Goal: Register for event/course

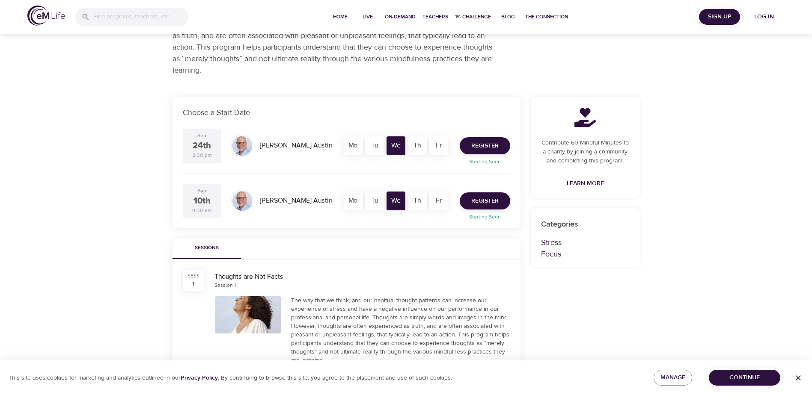
scroll to position [76, 0]
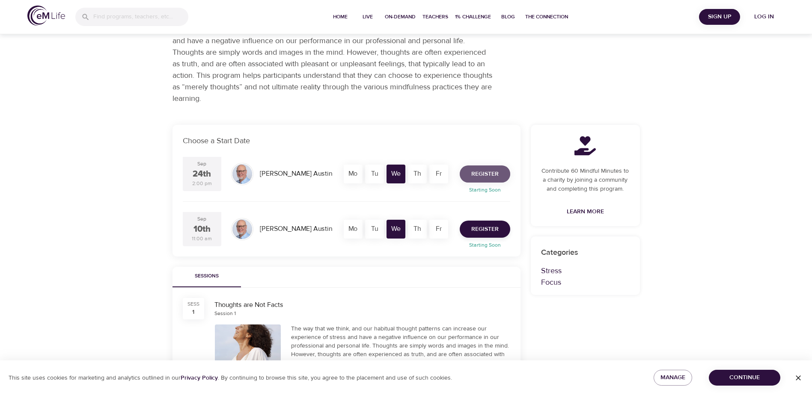
click at [478, 172] on span "Register" at bounding box center [484, 174] width 27 height 11
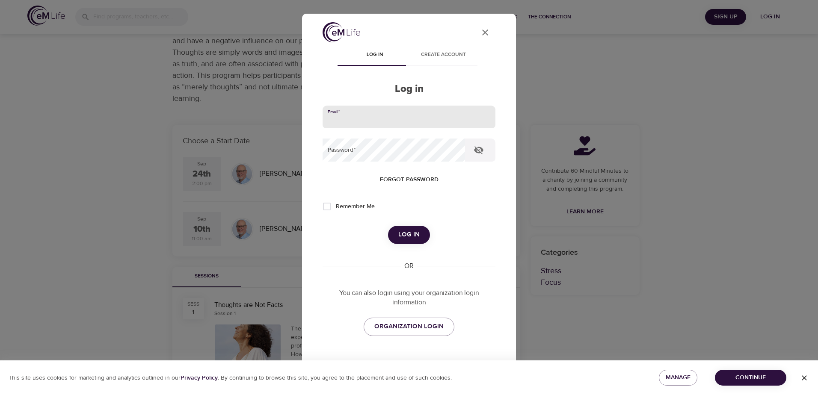
click at [358, 119] on input "email" at bounding box center [409, 117] width 173 height 23
type input "haley.dawson@modern-woodmen.org"
click at [413, 236] on span "Log in" at bounding box center [408, 234] width 21 height 11
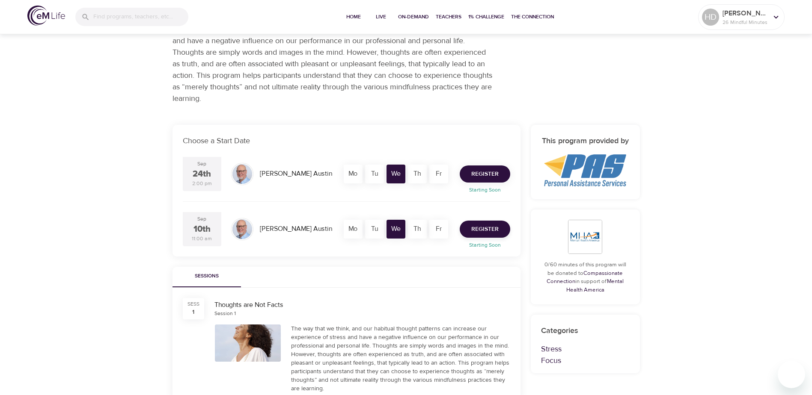
click at [492, 175] on span "Register" at bounding box center [484, 174] width 27 height 11
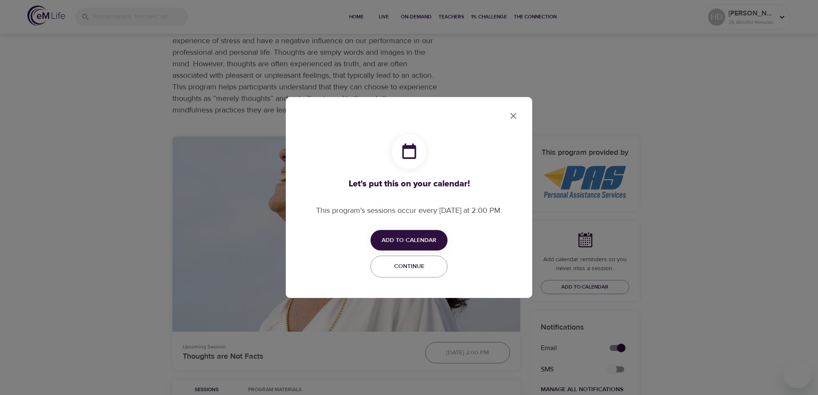
checkbox input "true"
click at [425, 238] on span "Add to Calendar" at bounding box center [409, 240] width 55 height 11
click at [421, 274] on span "Outlook" at bounding box center [414, 274] width 27 height 12
click at [515, 113] on div at bounding box center [409, 197] width 818 height 395
click at [514, 116] on icon "close" at bounding box center [513, 116] width 6 height 6
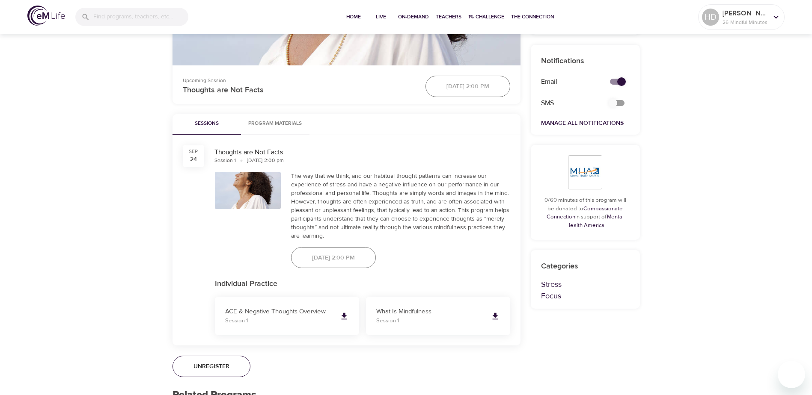
scroll to position [471, 0]
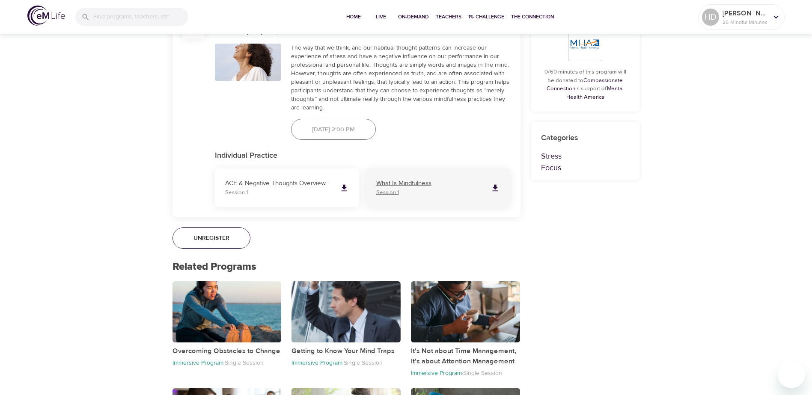
click at [497, 188] on icon at bounding box center [494, 188] width 9 height 9
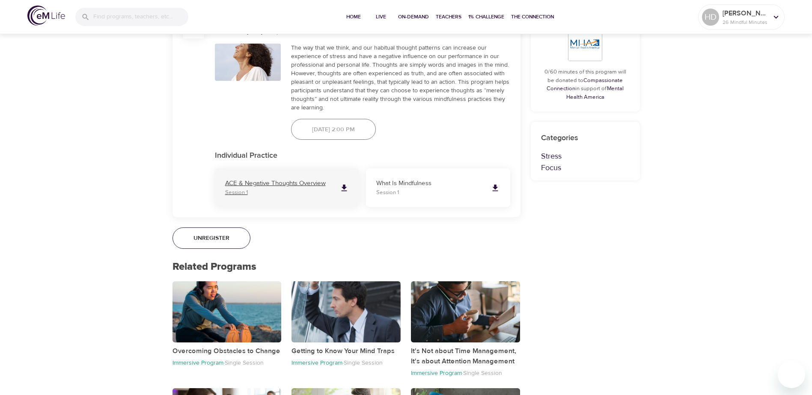
click at [345, 191] on icon at bounding box center [344, 188] width 6 height 7
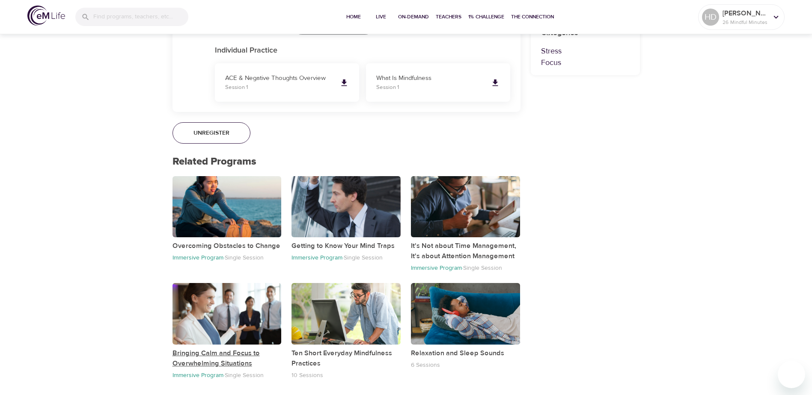
drag, startPoint x: 228, startPoint y: 354, endPoint x: 207, endPoint y: 359, distance: 21.6
click at [207, 359] on p "Bringing Calm and Focus to Overwhelming Situations" at bounding box center [226, 358] width 109 height 21
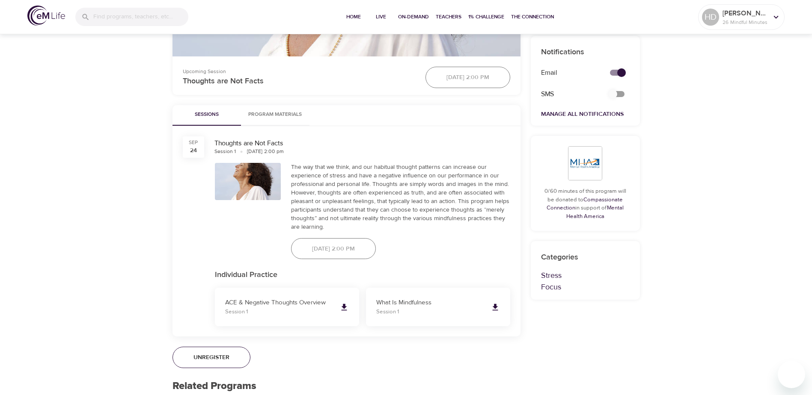
scroll to position [576, 0]
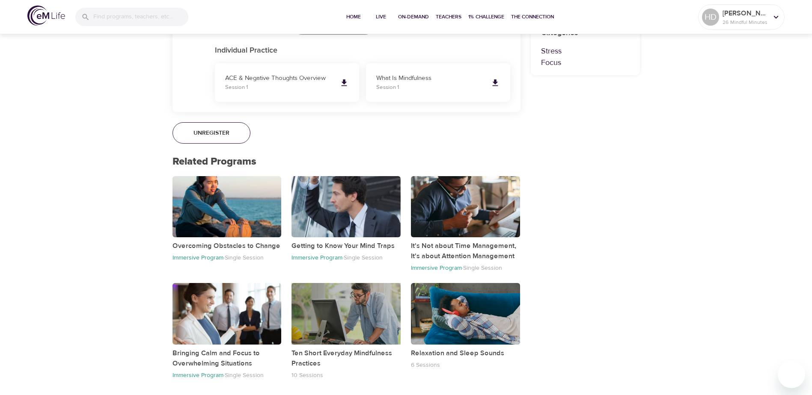
click at [350, 312] on div "button" at bounding box center [345, 313] width 109 height 61
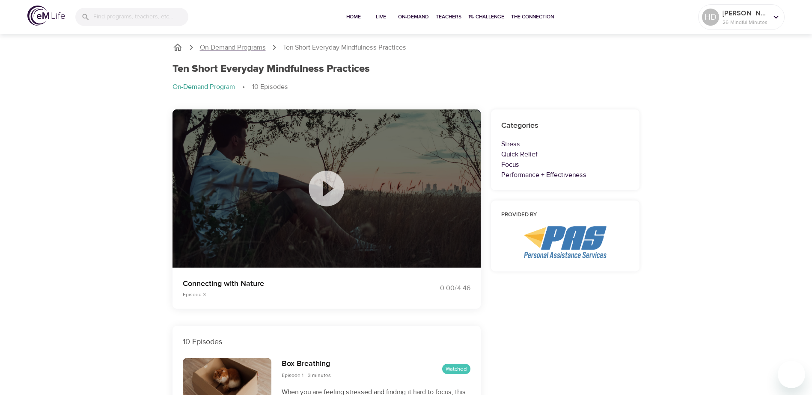
click at [232, 46] on p "On-Demand Programs" at bounding box center [233, 48] width 66 height 10
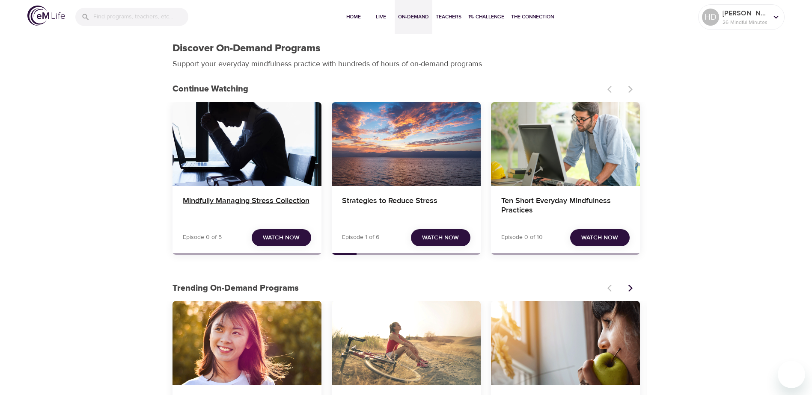
click at [266, 200] on h4 "Mindfully Managing Stress Collection" at bounding box center [247, 206] width 128 height 21
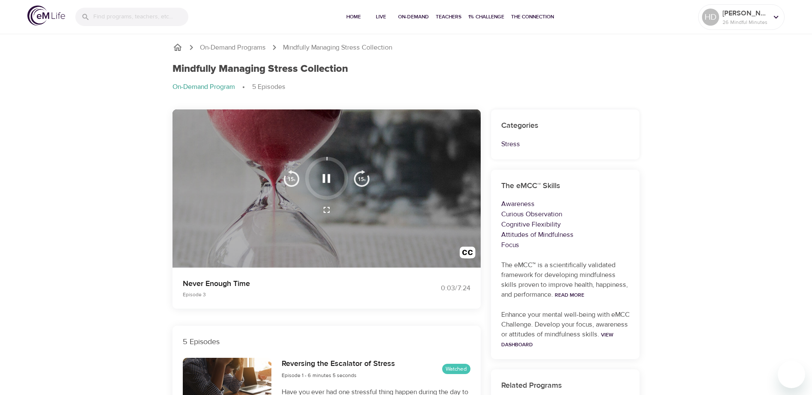
click at [329, 182] on icon "button" at bounding box center [327, 178] width 8 height 9
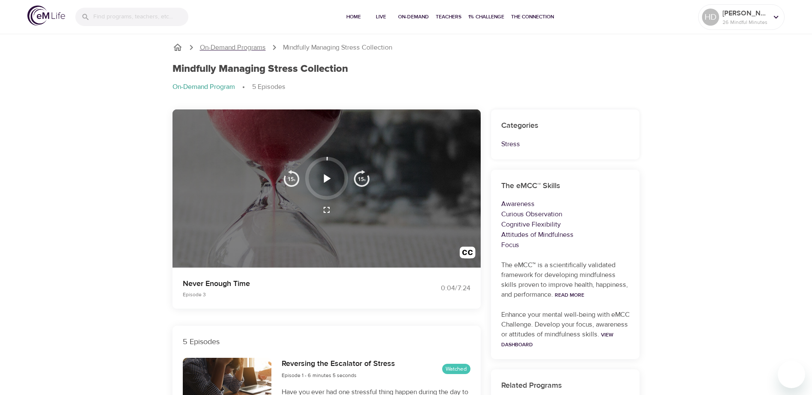
click at [219, 48] on p "On-Demand Programs" at bounding box center [233, 48] width 66 height 10
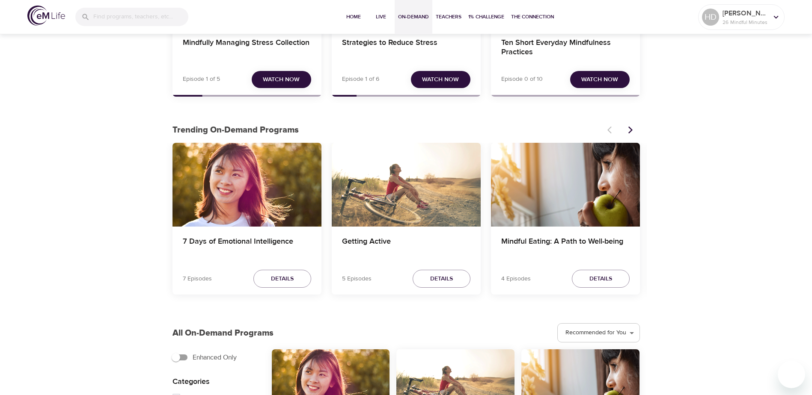
scroll to position [171, 0]
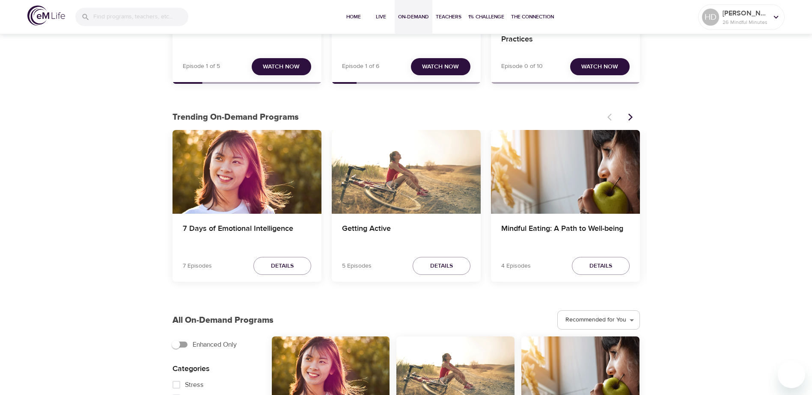
click at [632, 117] on icon "Next items" at bounding box center [630, 117] width 4 height 7
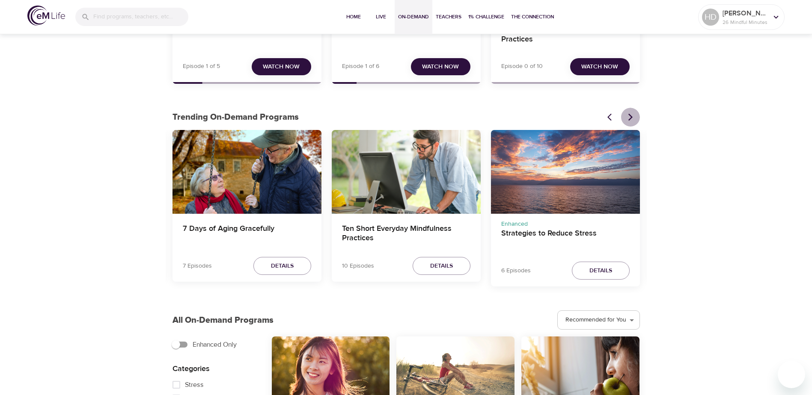
click at [630, 115] on icon "Next items" at bounding box center [630, 117] width 4 height 7
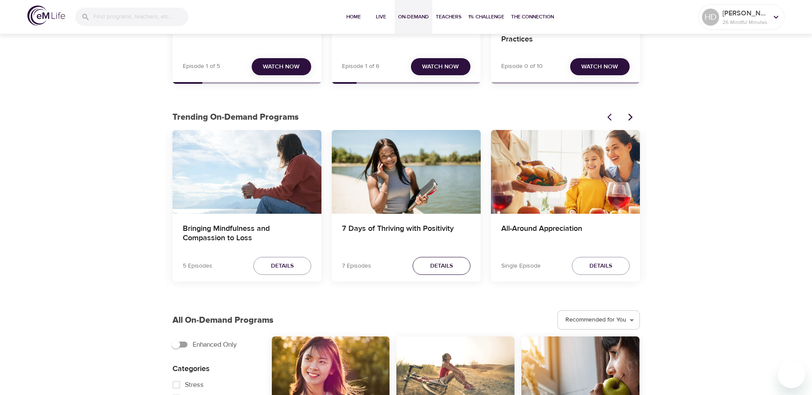
click at [442, 268] on span "Details" at bounding box center [441, 266] width 23 height 11
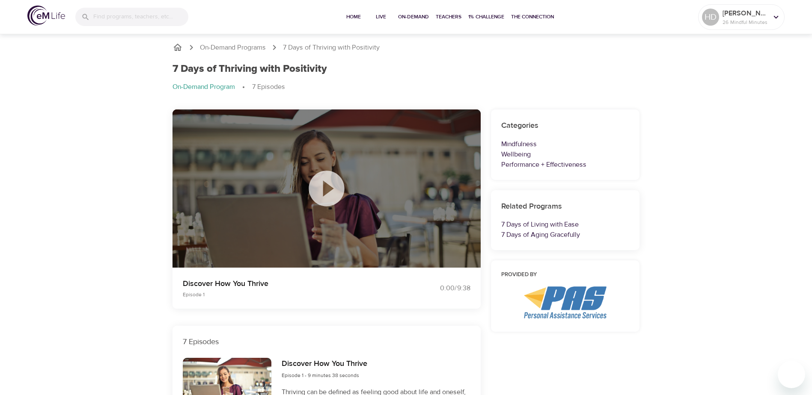
drag, startPoint x: 74, startPoint y: 217, endPoint x: 80, endPoint y: 208, distance: 11.0
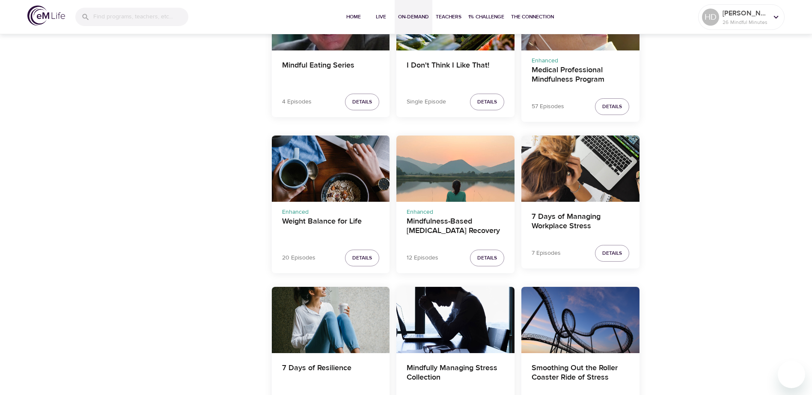
scroll to position [1337, 0]
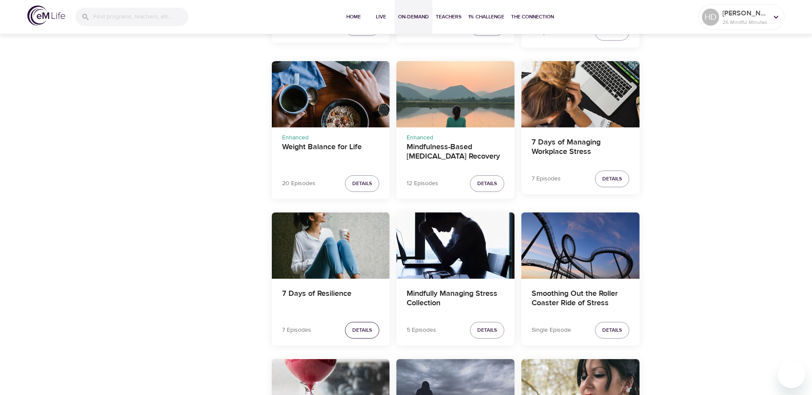
click at [368, 332] on span "Details" at bounding box center [362, 330] width 20 height 9
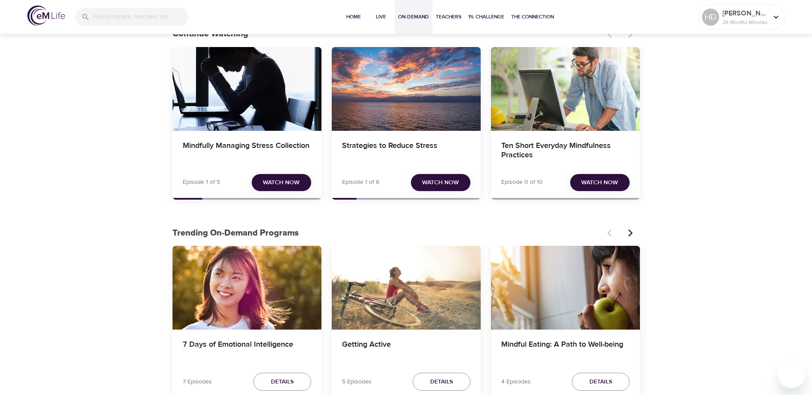
scroll to position [311, 0]
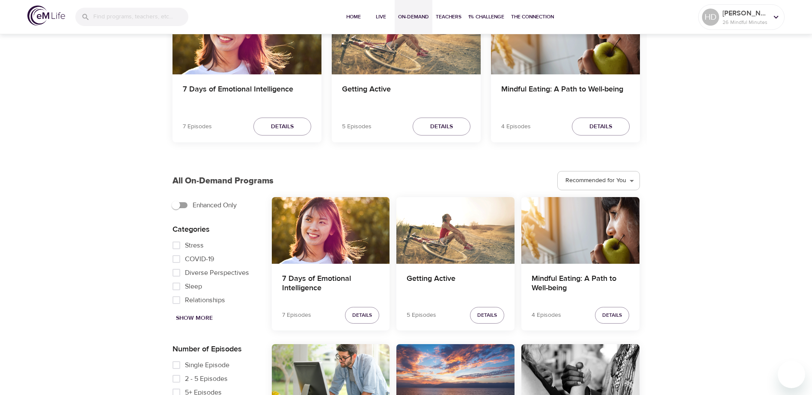
drag, startPoint x: 101, startPoint y: 136, endPoint x: 6, endPoint y: 145, distance: 95.8
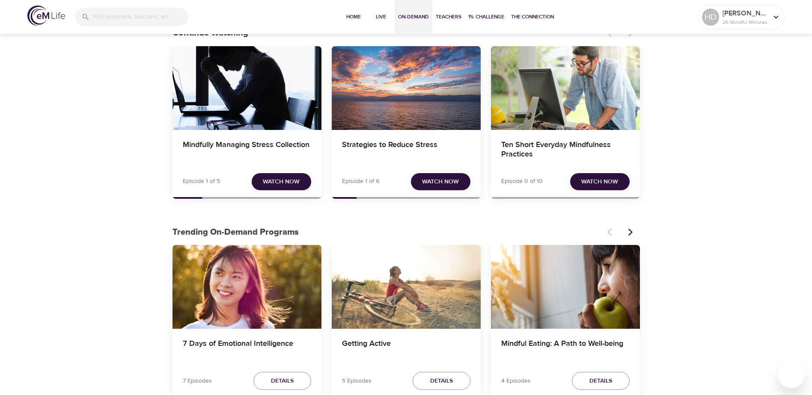
scroll to position [0, 0]
